Goal: Browse casually: Explore the website without a specific task or goal

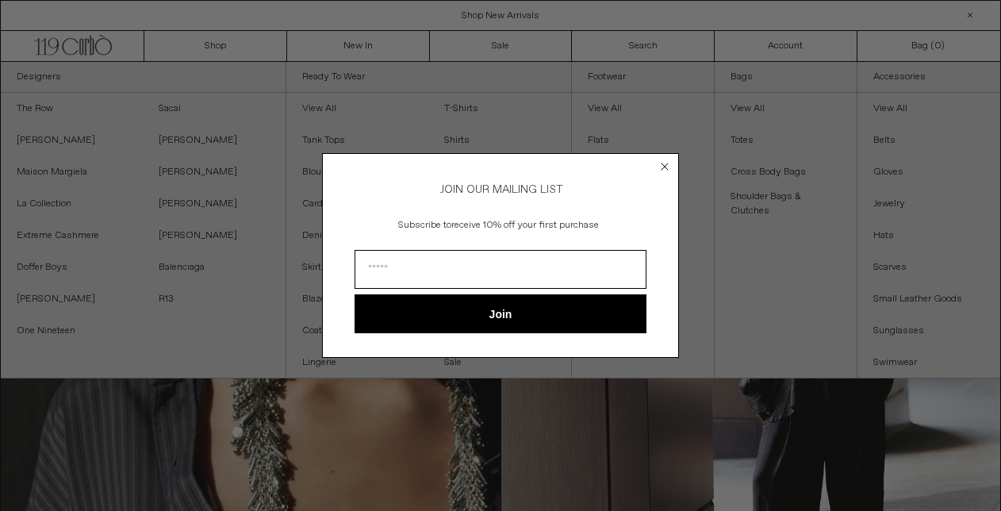
click at [664, 159] on circle "Close dialog" at bounding box center [664, 166] width 15 height 15
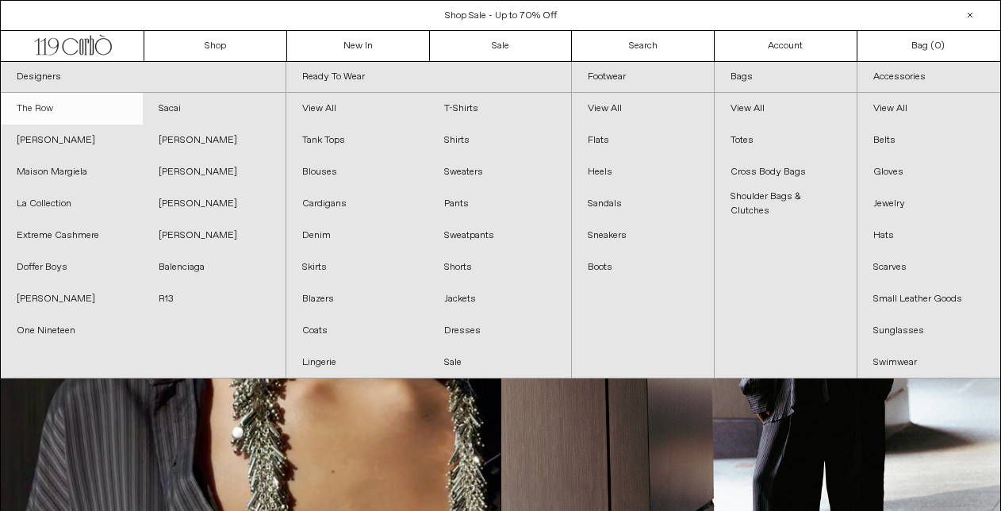
click at [36, 111] on link "The Row" at bounding box center [72, 109] width 142 height 32
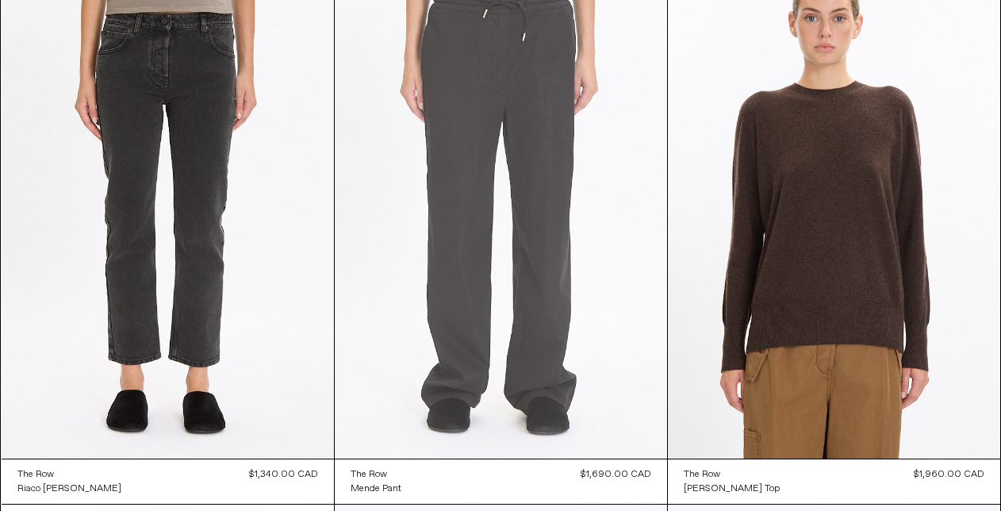
scroll to position [668, 0]
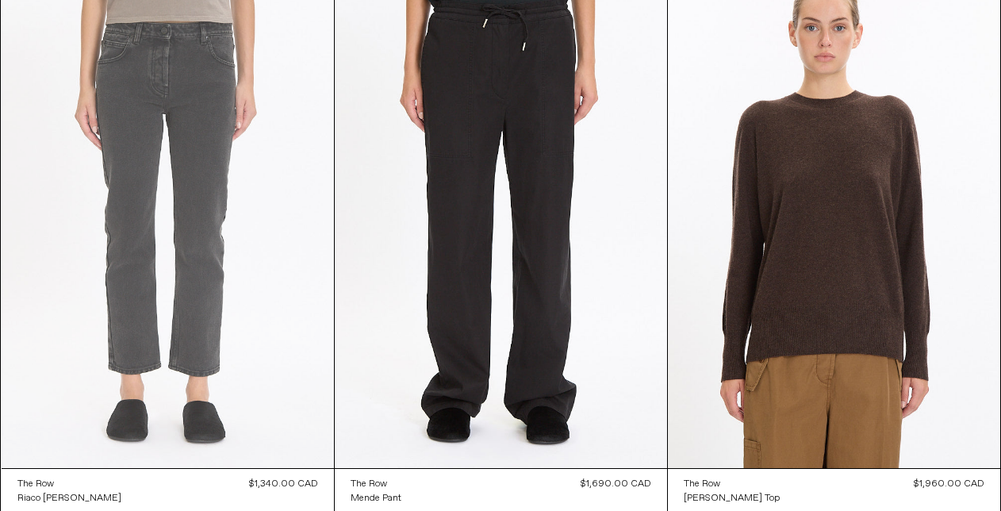
click at [277, 204] on at bounding box center [168, 219] width 332 height 499
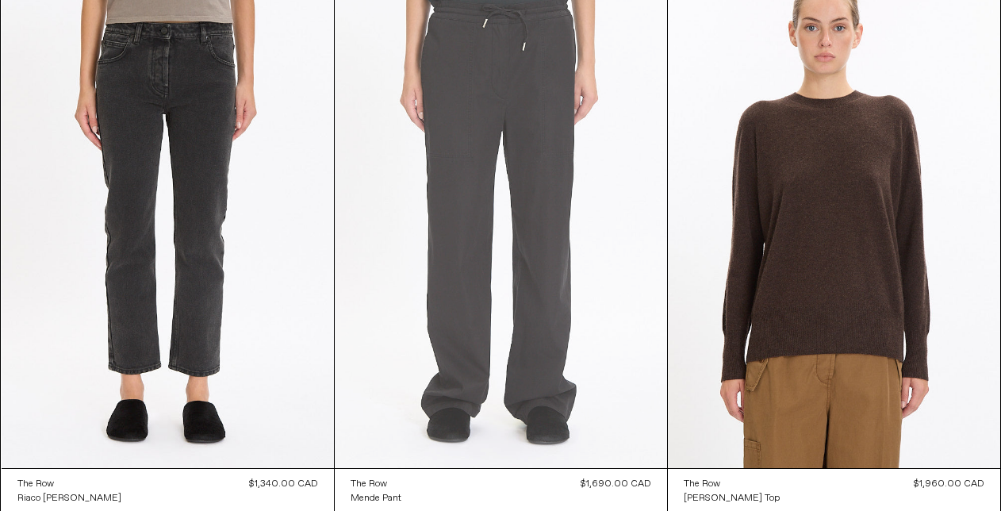
scroll to position [703, 0]
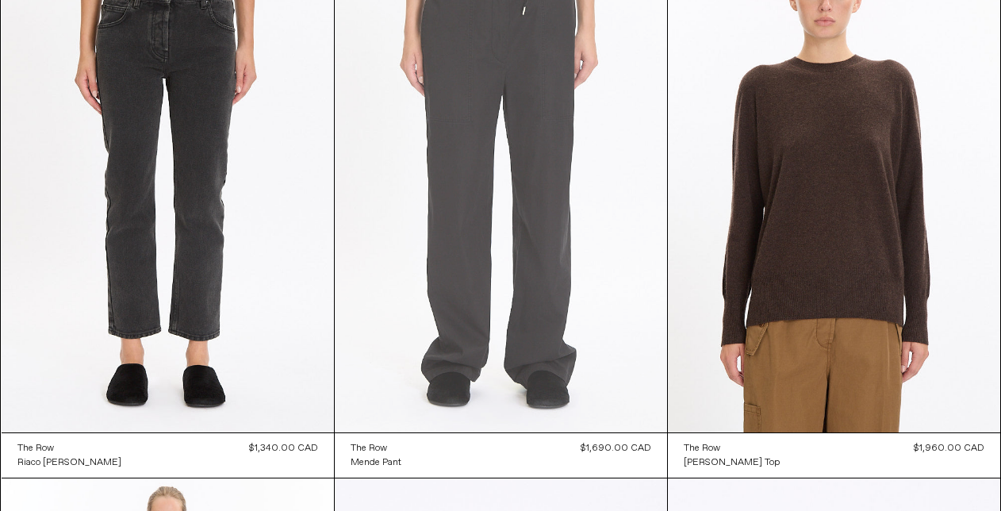
click at [446, 164] on at bounding box center [501, 183] width 332 height 499
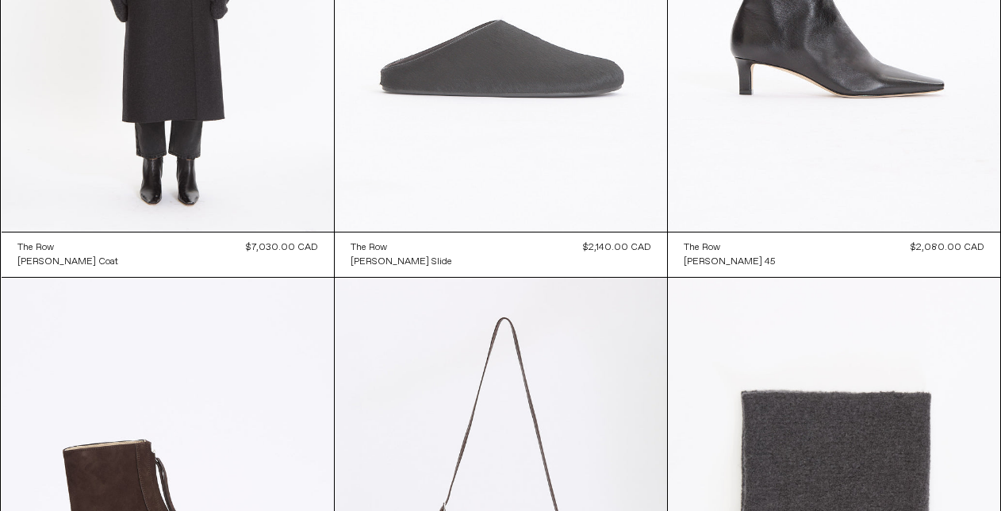
scroll to position [1458, 0]
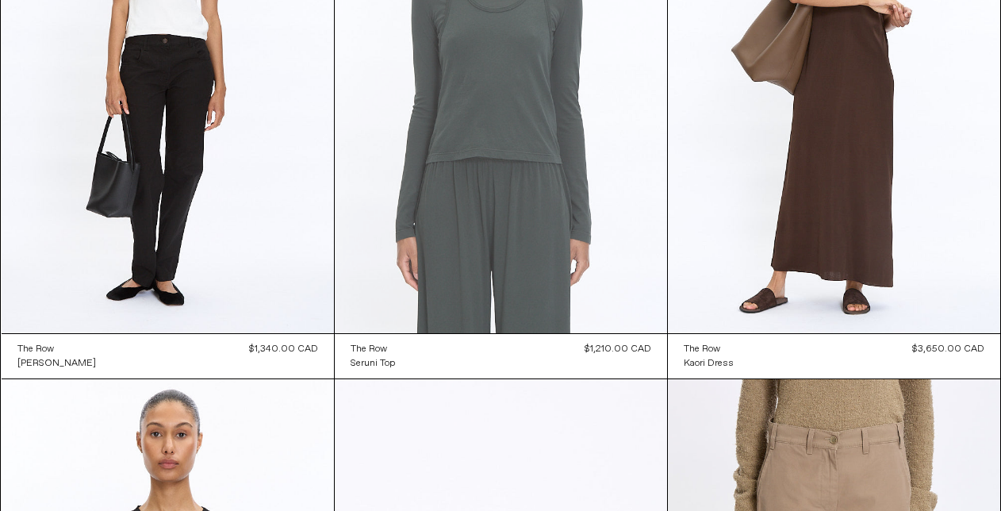
scroll to position [6246, 0]
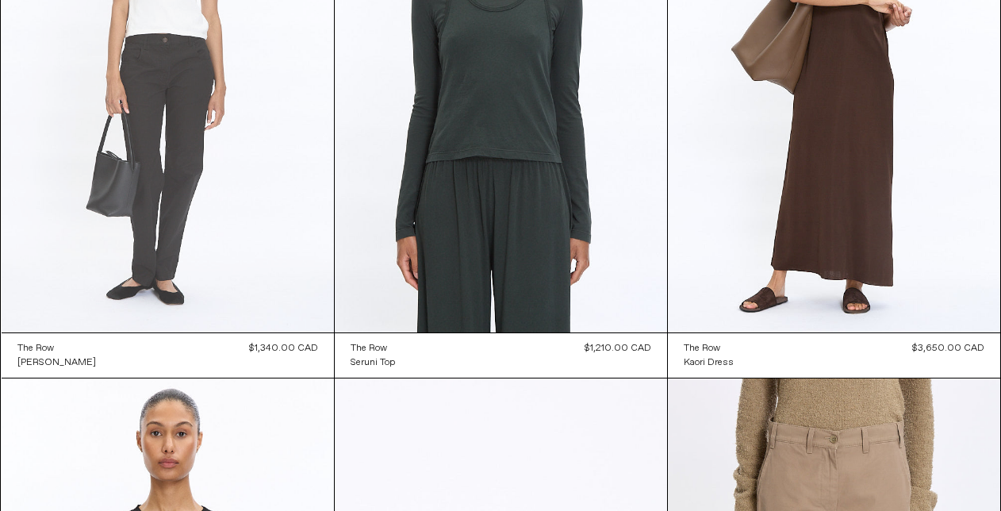
click at [304, 210] on at bounding box center [168, 83] width 332 height 499
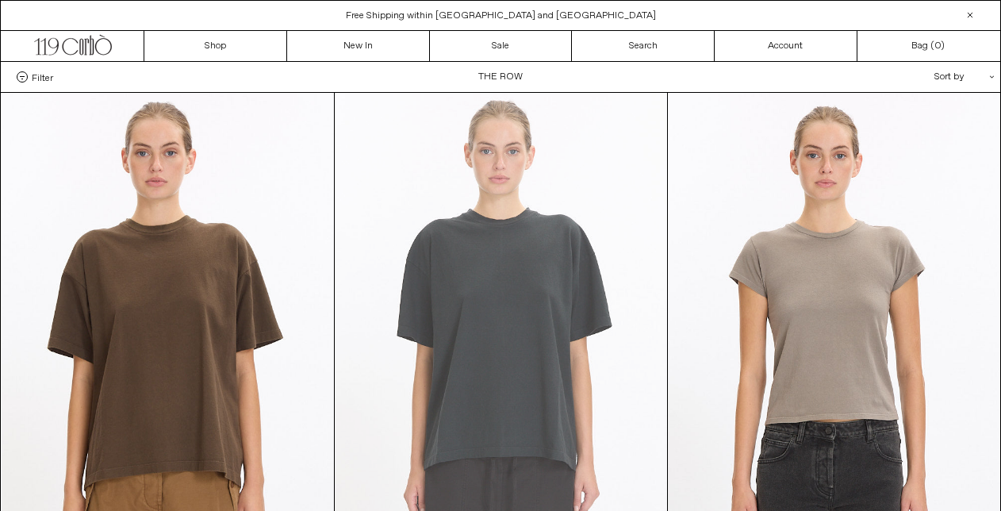
scroll to position [0, 0]
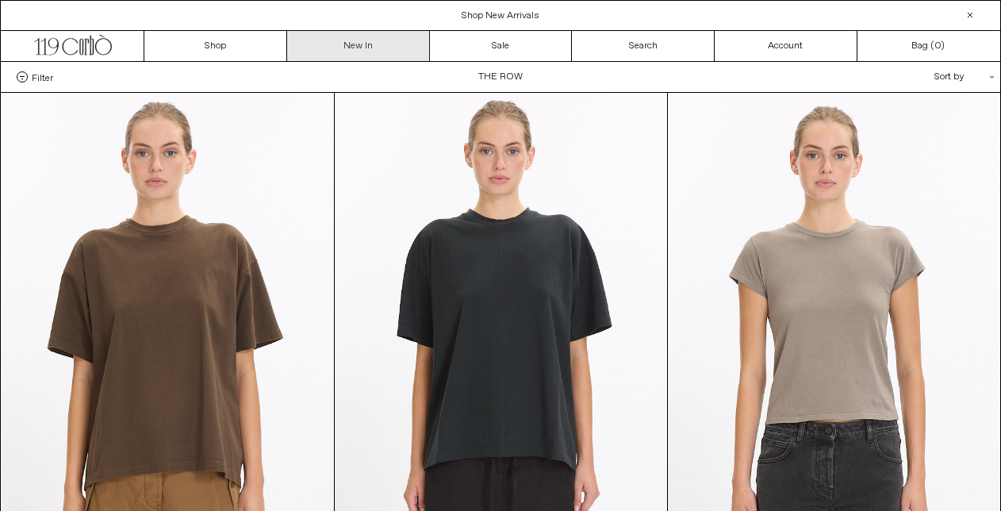
click at [350, 41] on link "New In" at bounding box center [358, 46] width 143 height 30
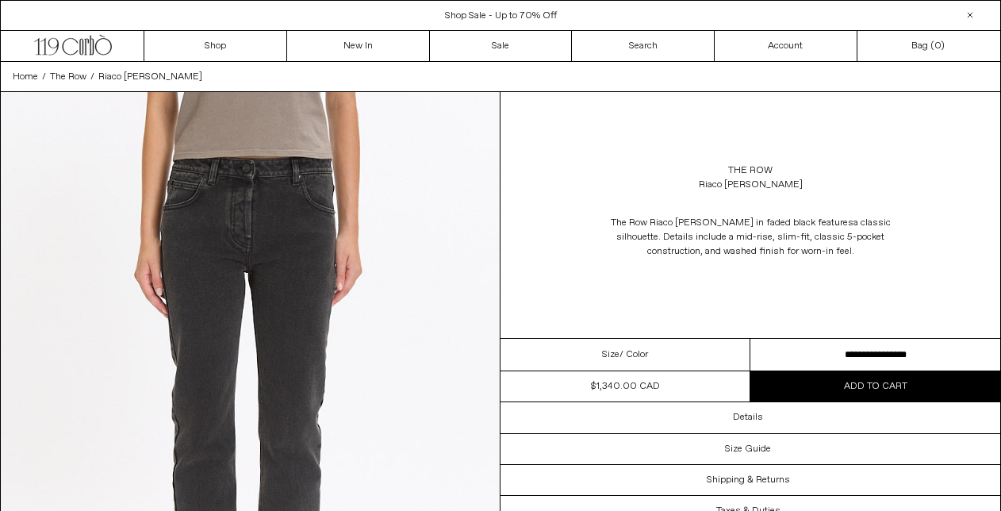
click at [896, 364] on select "**********" at bounding box center [875, 355] width 250 height 33
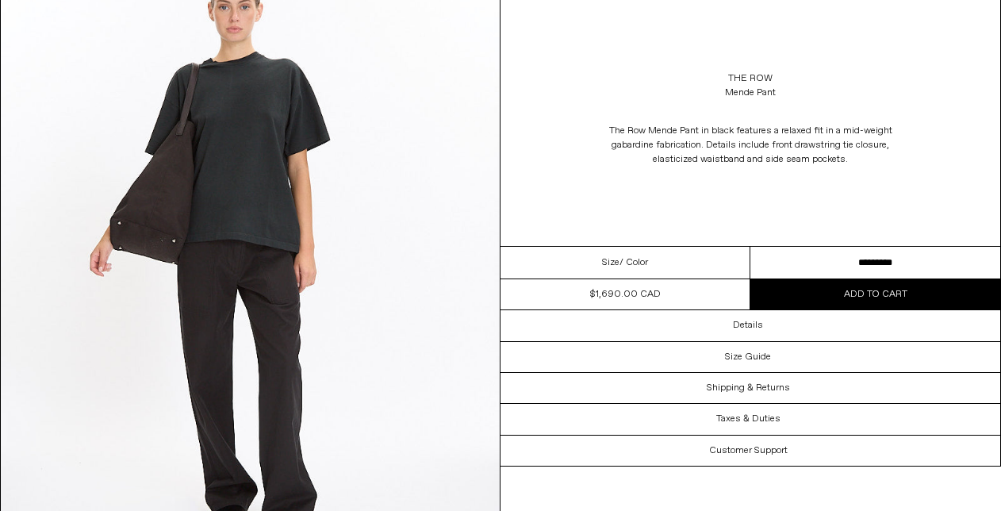
scroll to position [2021, 0]
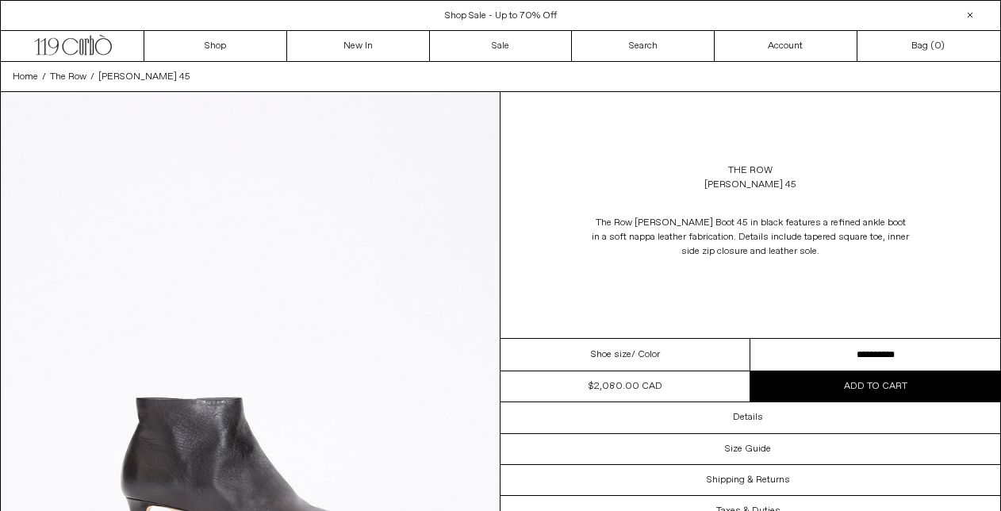
click at [876, 369] on select "**********" at bounding box center [875, 355] width 250 height 33
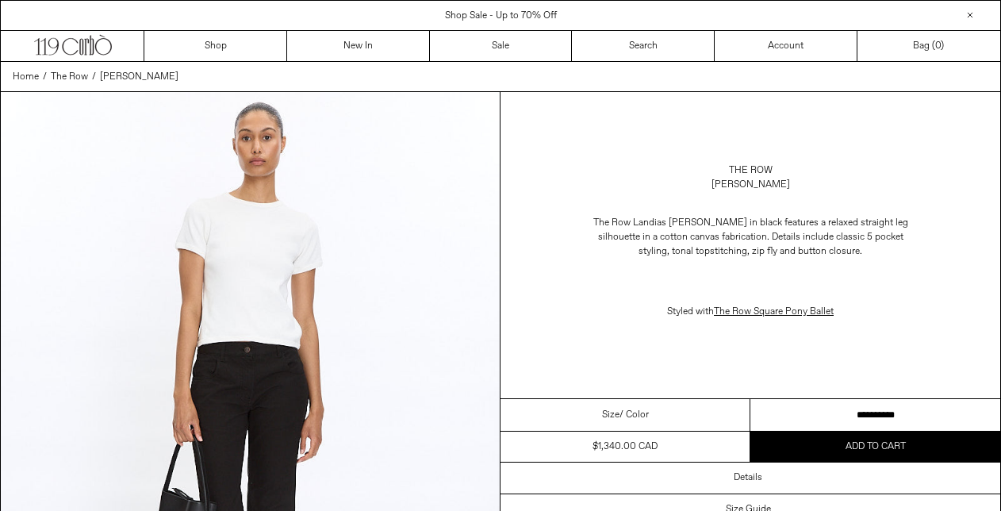
scroll to position [94, 0]
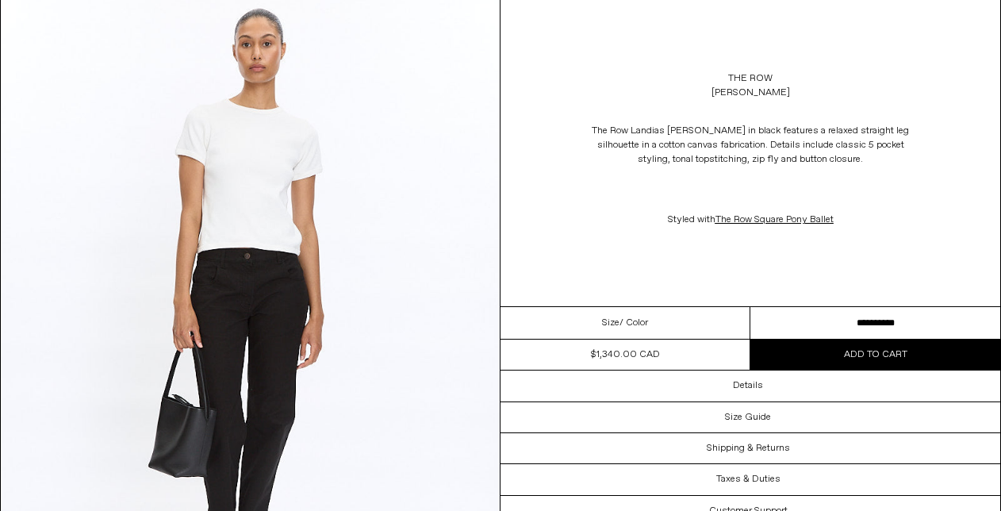
click at [880, 339] on select "**********" at bounding box center [875, 323] width 250 height 33
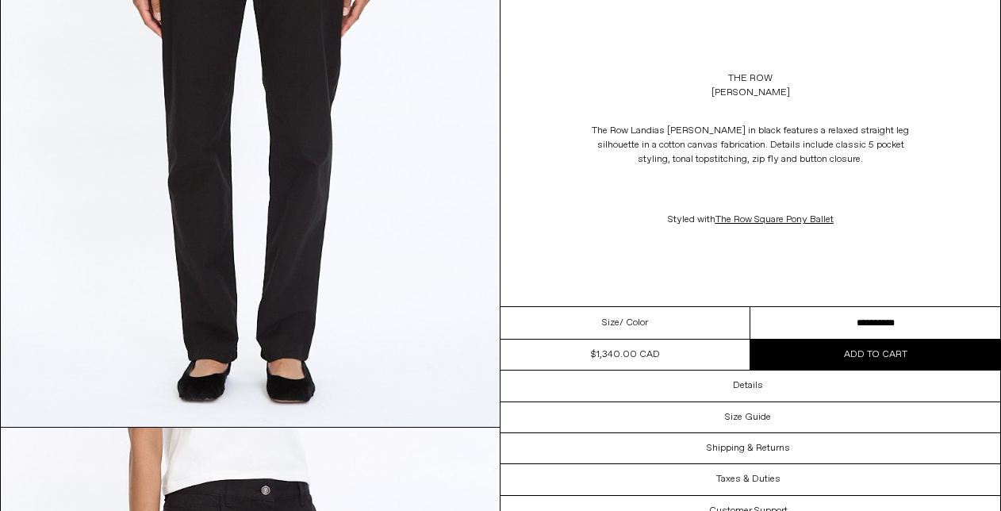
scroll to position [770, 0]
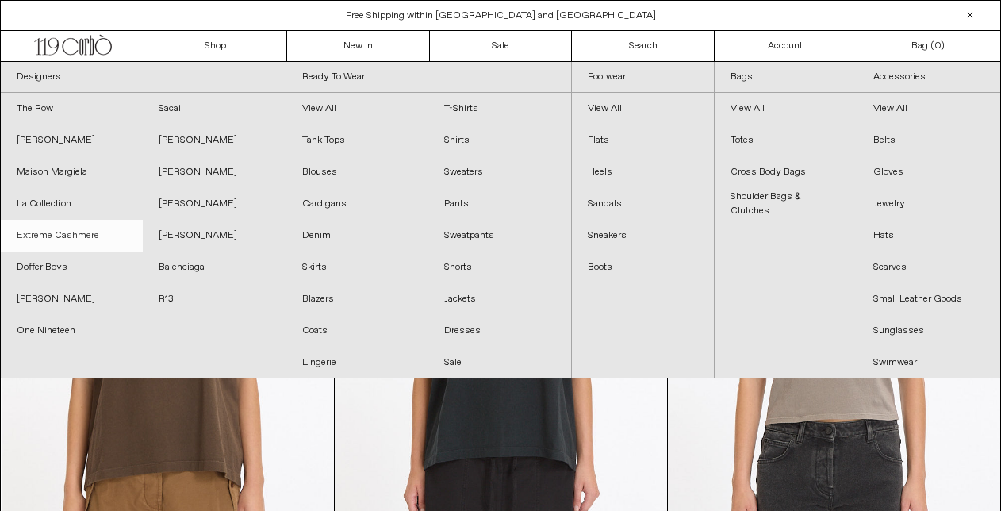
click at [79, 239] on link "Extreme Cashmere" at bounding box center [72, 236] width 142 height 32
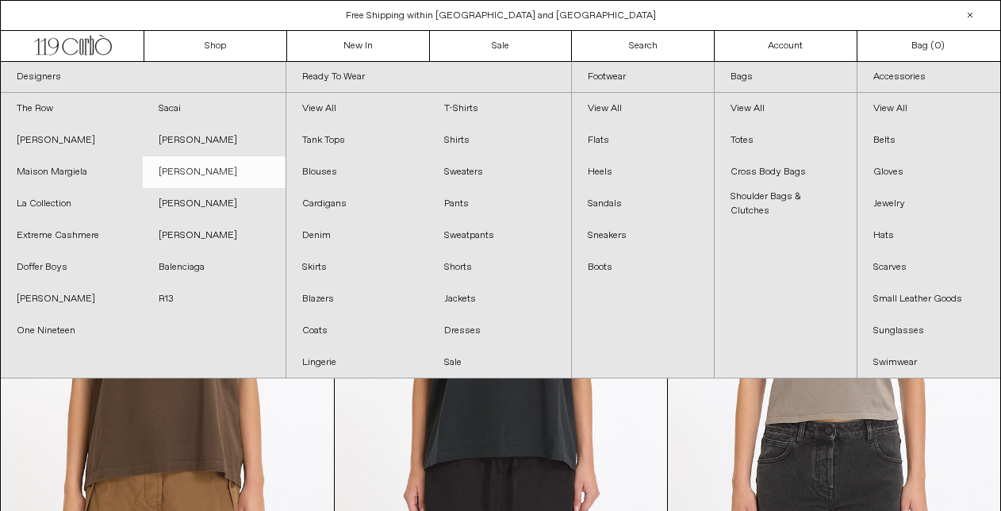
click at [229, 174] on link "[PERSON_NAME]" at bounding box center [214, 172] width 142 height 32
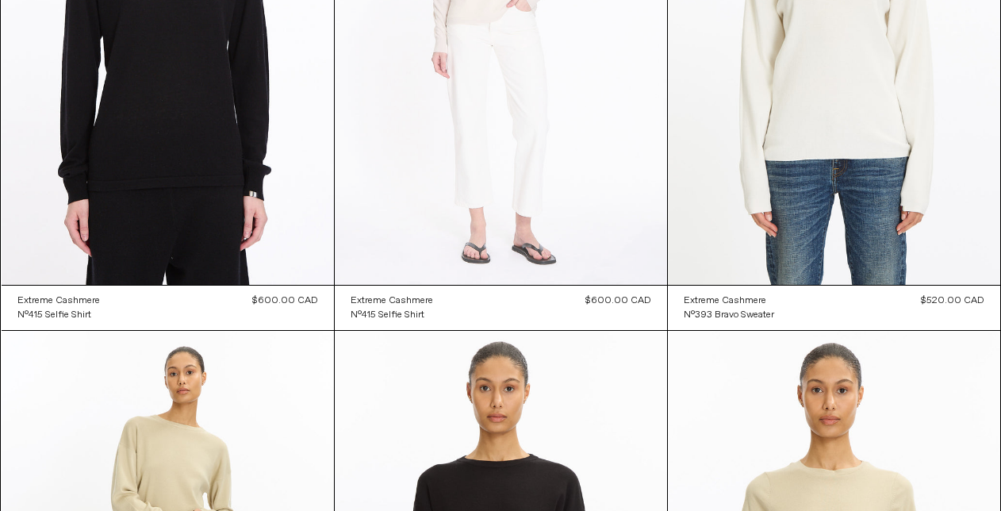
scroll to position [6295, 0]
click at [509, 158] on at bounding box center [501, 35] width 332 height 499
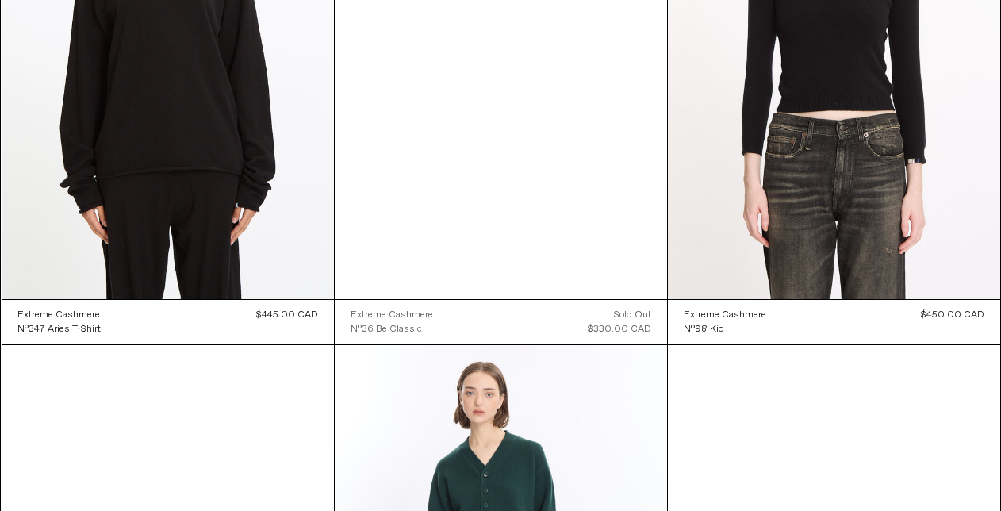
scroll to position [9005, 0]
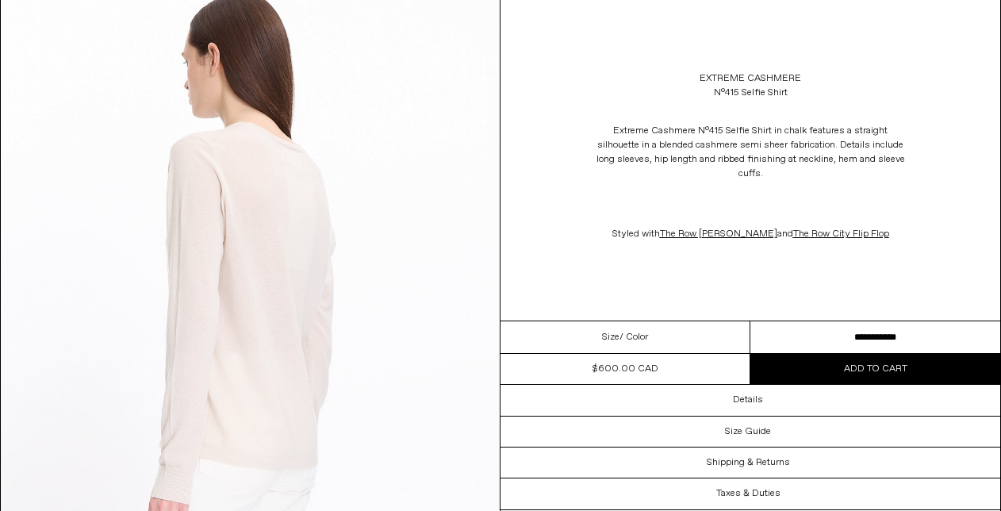
scroll to position [1989, 0]
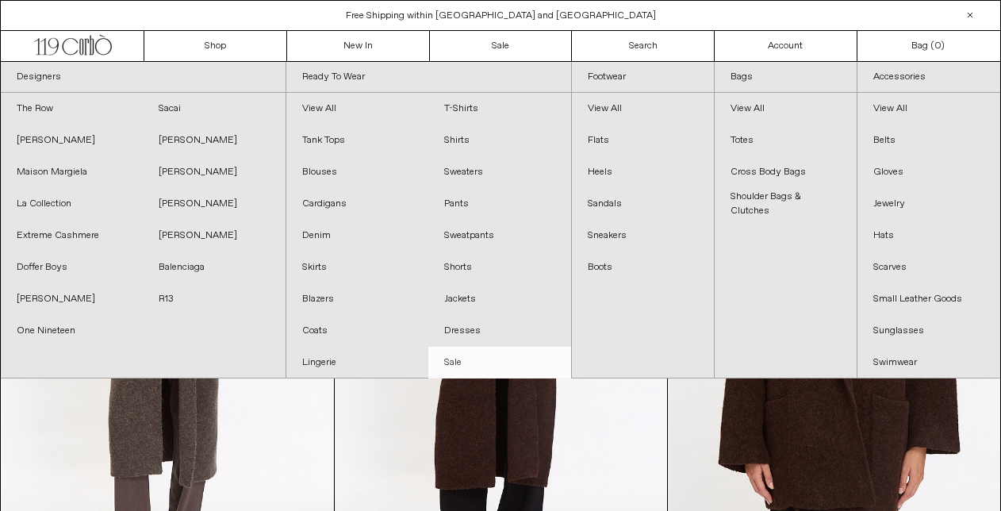
click at [463, 368] on link "Sale" at bounding box center [499, 362] width 142 height 32
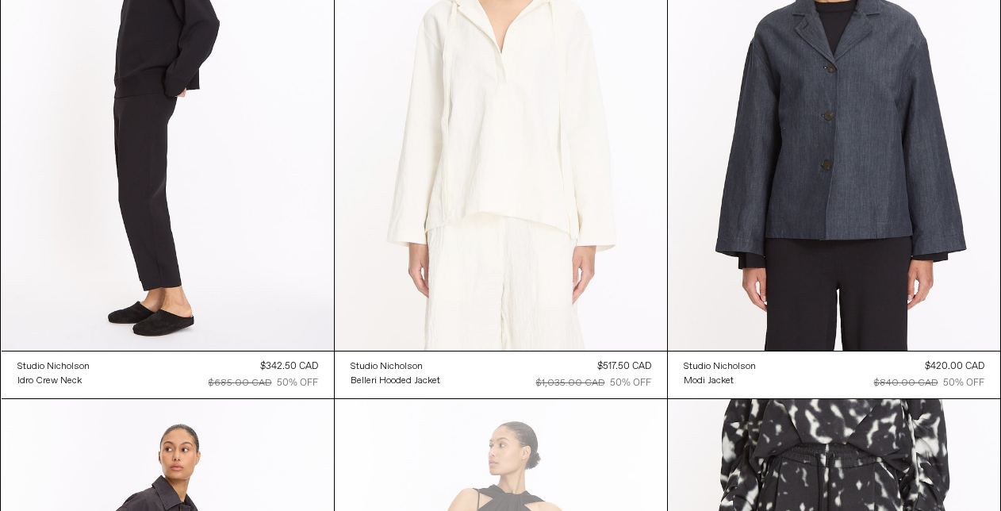
scroll to position [4615, 0]
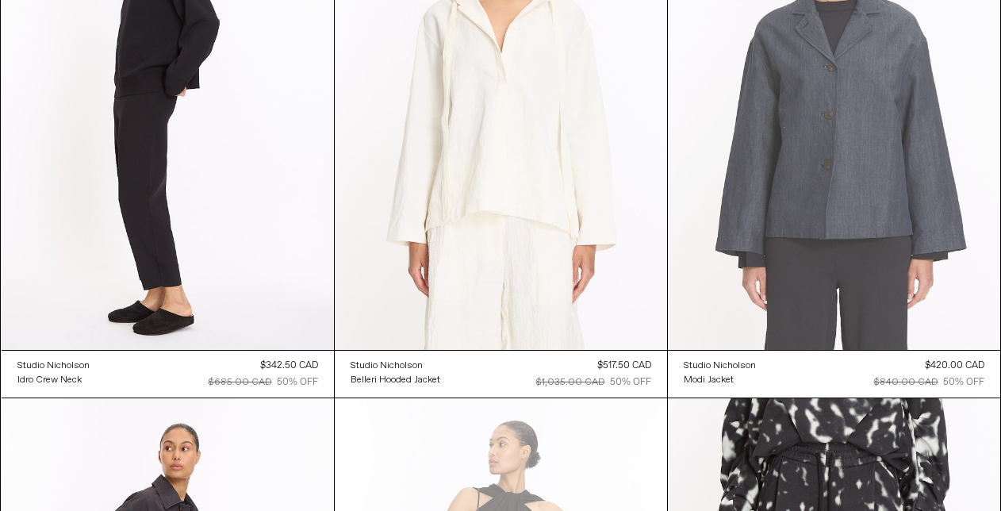
click at [832, 161] on at bounding box center [834, 100] width 332 height 499
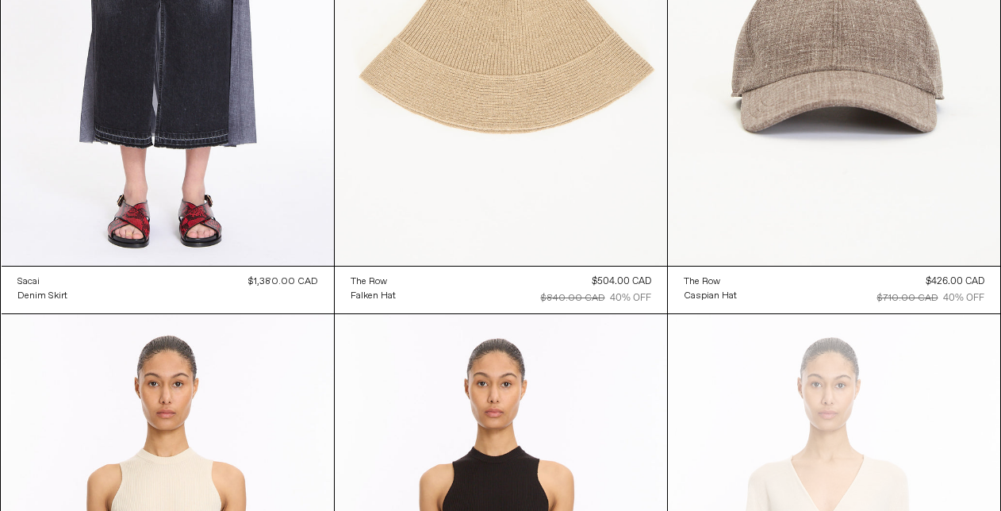
scroll to position [9510, 0]
